Goal: Navigation & Orientation: Find specific page/section

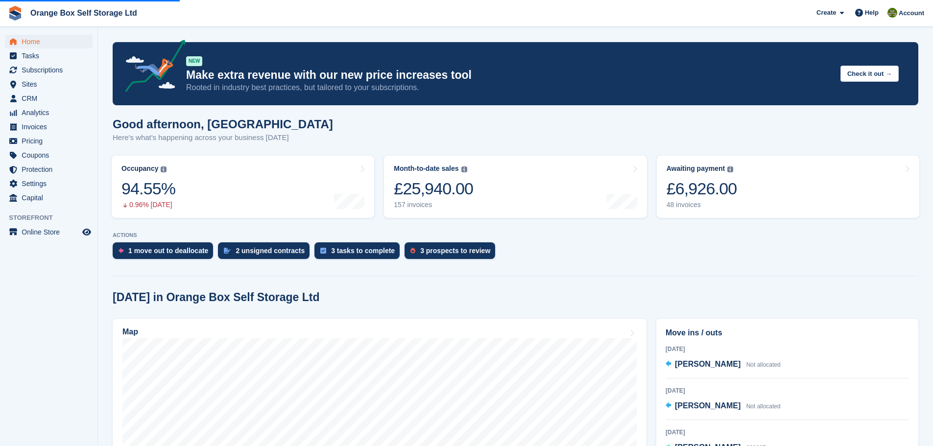
scroll to position [196, 0]
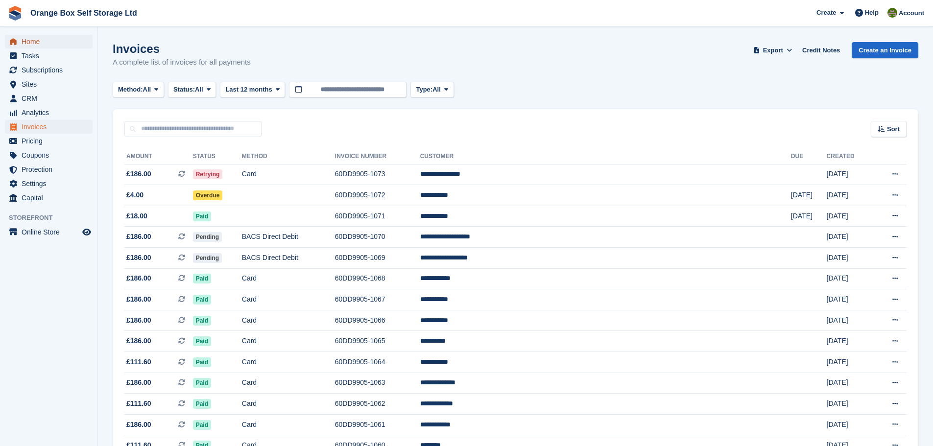
click at [45, 40] on span "Home" at bounding box center [51, 42] width 59 height 14
